Goal: Task Accomplishment & Management: Manage account settings

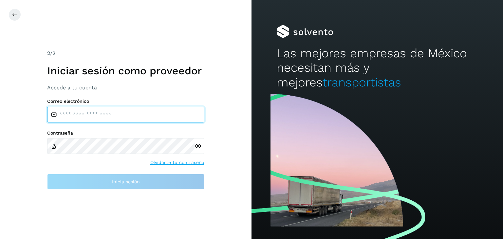
click at [91, 113] on input "email" at bounding box center [125, 115] width 157 height 16
type input "**********"
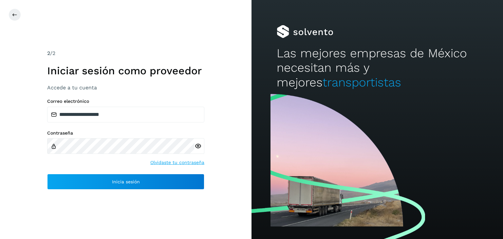
click at [195, 141] on div at bounding box center [199, 146] width 10 height 16
click at [198, 144] on icon at bounding box center [197, 146] width 7 height 7
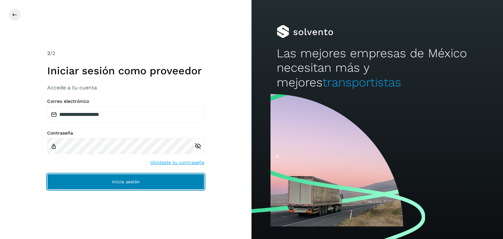
click at [137, 181] on span "Inicia sesión" at bounding box center [126, 181] width 28 height 5
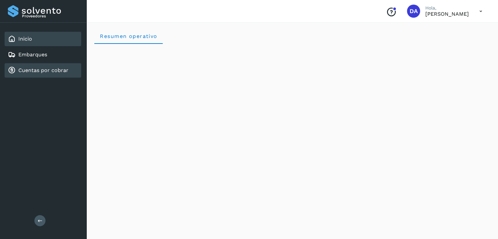
click at [36, 71] on link "Cuentas por cobrar" at bounding box center [43, 70] width 50 height 6
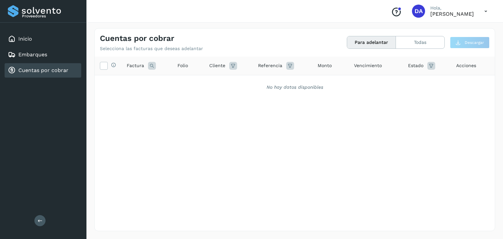
click at [486, 12] on icon at bounding box center [485, 11] width 13 height 13
click at [453, 28] on div "Cerrar sesión" at bounding box center [453, 29] width 78 height 12
